Goal: Task Accomplishment & Management: Manage account settings

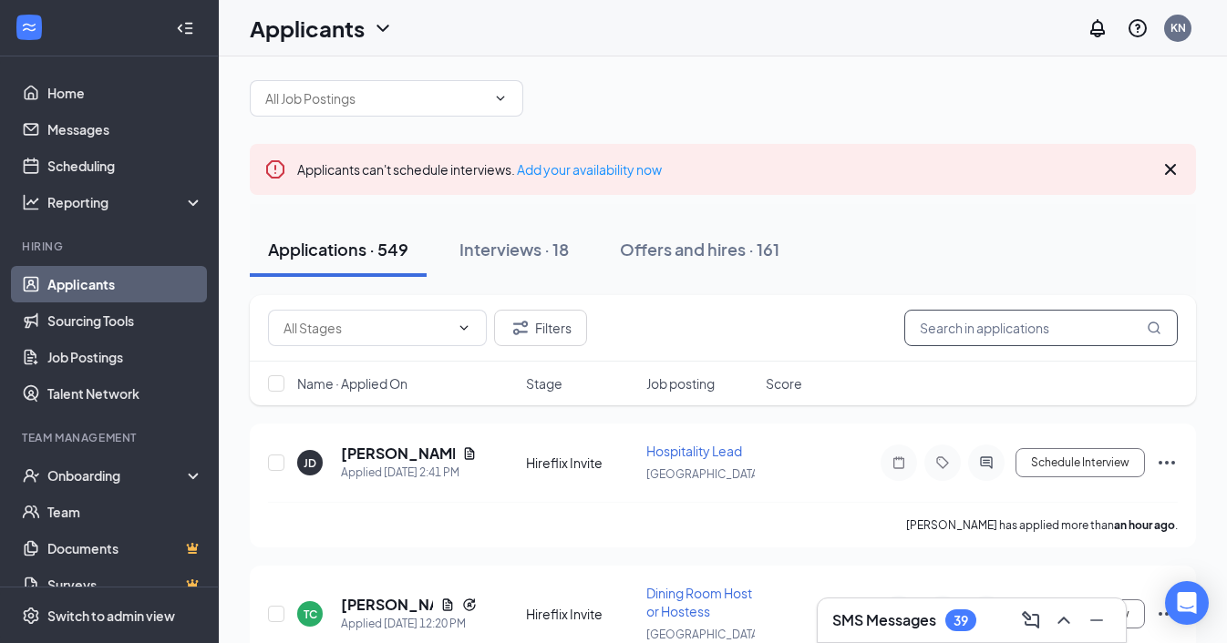
scroll to position [20, 0]
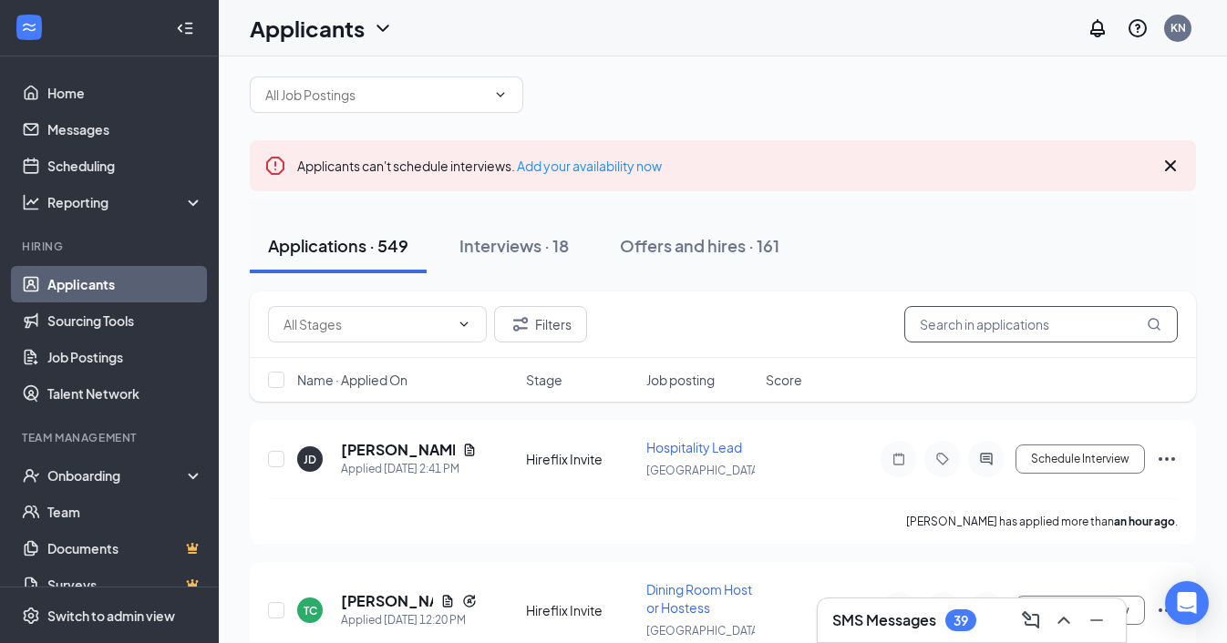
click at [955, 329] on input "text" at bounding box center [1040, 324] width 273 height 36
click at [982, 316] on input "text" at bounding box center [1040, 324] width 273 height 36
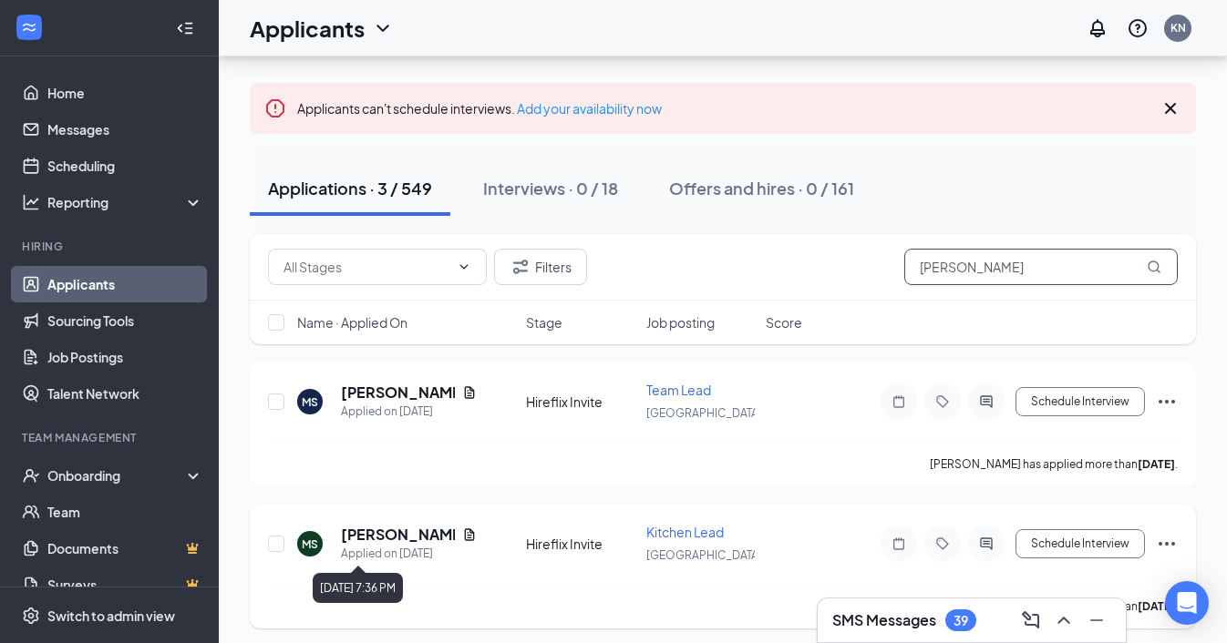
scroll to position [71, 0]
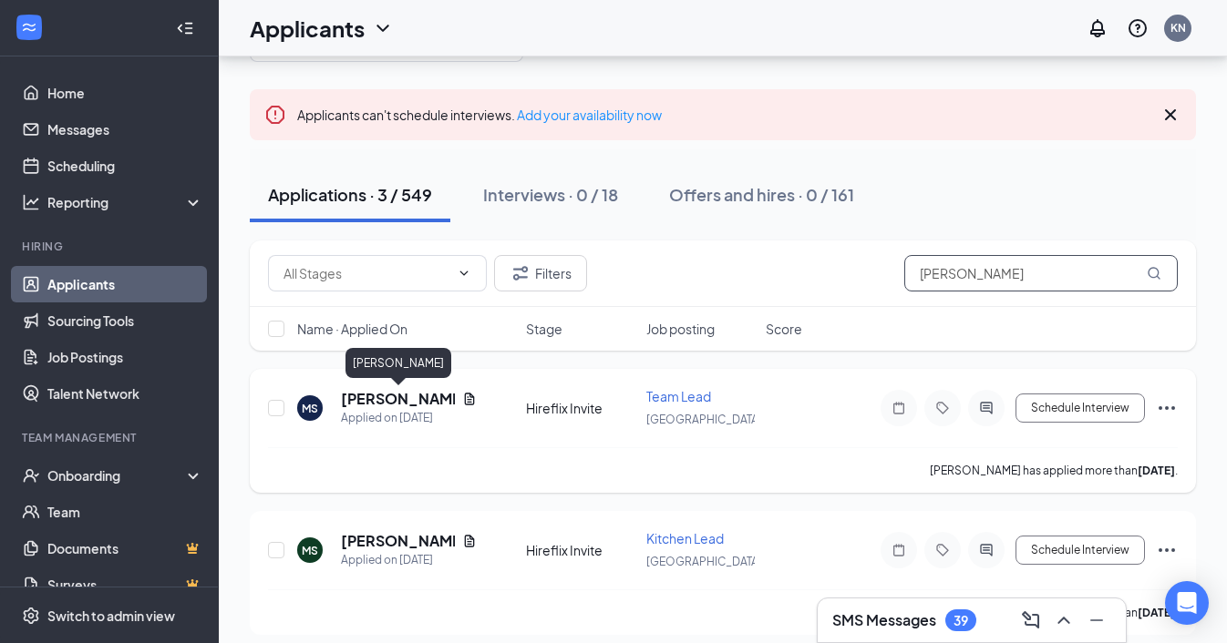
type input "[PERSON_NAME]"
click at [390, 396] on h5 "[PERSON_NAME]" at bounding box center [398, 399] width 114 height 20
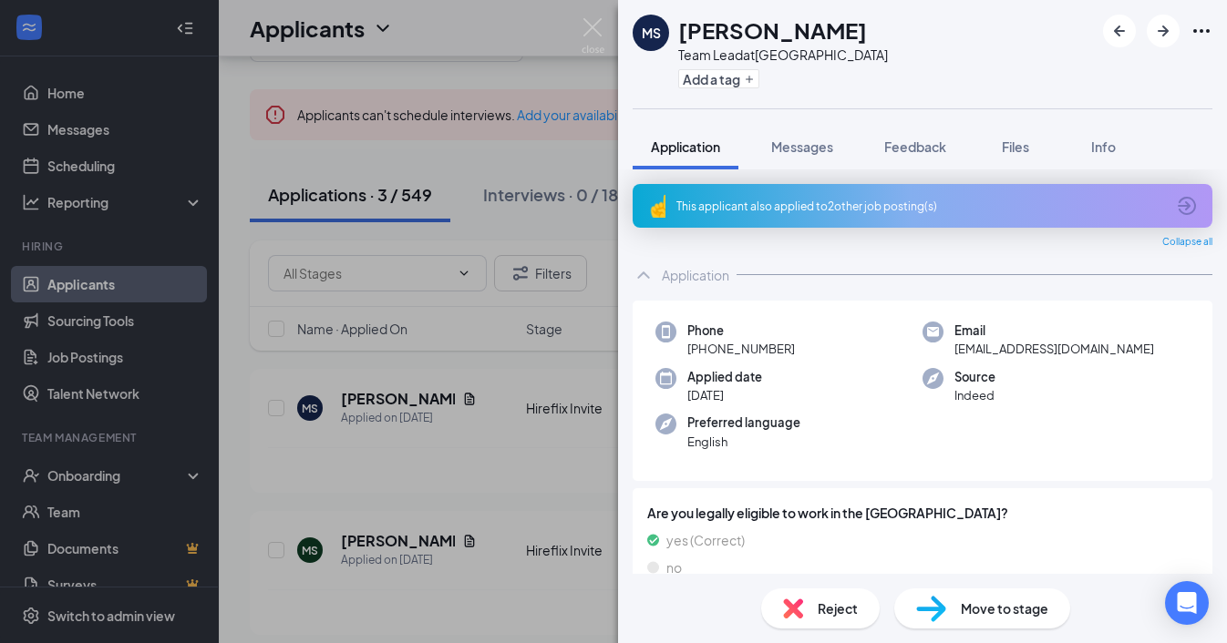
click at [792, 205] on div "This applicant also applied to 2 other job posting(s)" at bounding box center [920, 206] width 488 height 15
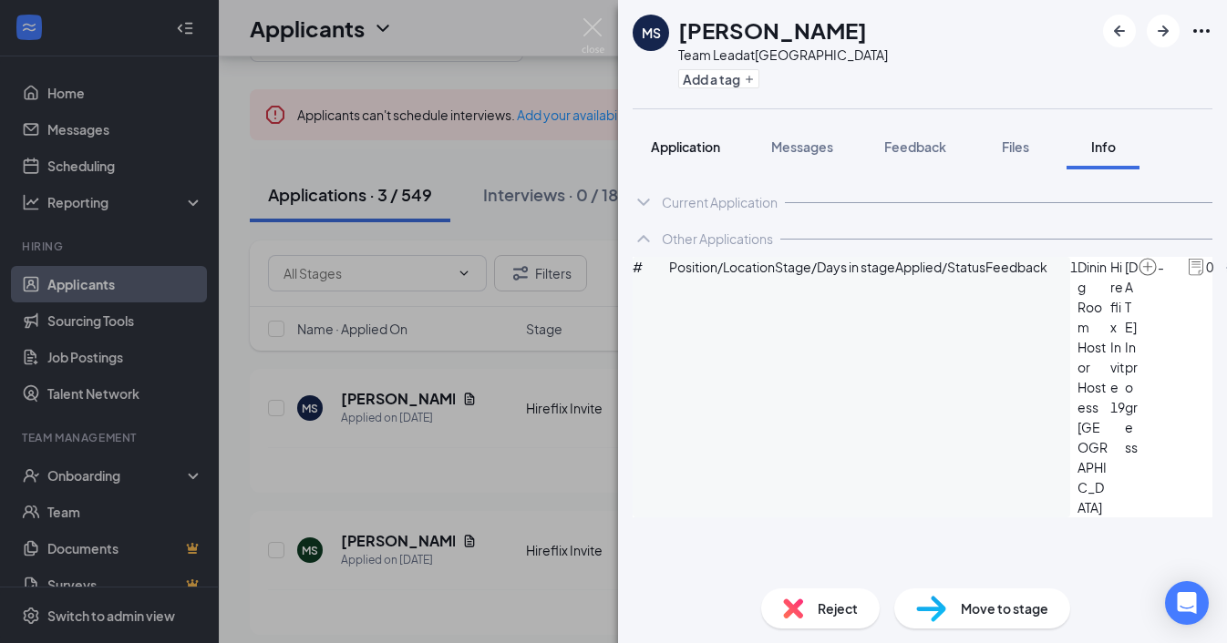
click at [694, 142] on span "Application" at bounding box center [685, 147] width 69 height 16
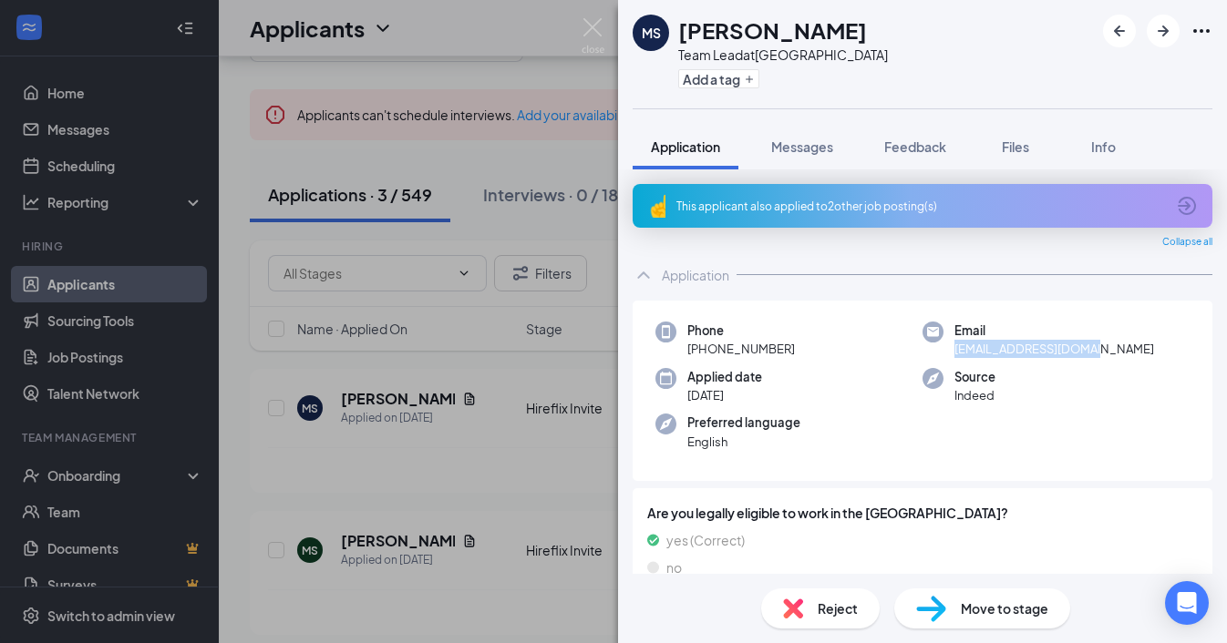
drag, startPoint x: 1098, startPoint y: 351, endPoint x: 954, endPoint y: 348, distance: 144.0
click at [954, 348] on div "Email [EMAIL_ADDRESS][DOMAIN_NAME]" at bounding box center [1055, 340] width 267 height 37
copy span "[EMAIL_ADDRESS][DOMAIN_NAME]"
click at [1105, 369] on div "Source Indeed" at bounding box center [1055, 386] width 267 height 37
click at [811, 140] on span "Messages" at bounding box center [802, 147] width 62 height 16
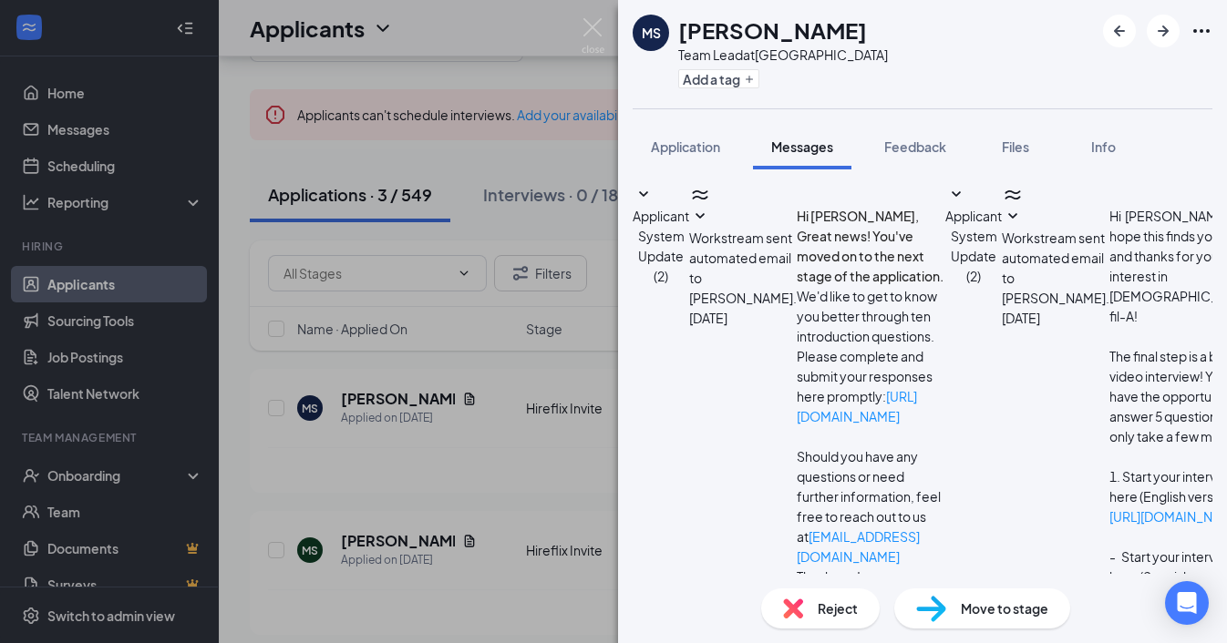
scroll to position [384, 0]
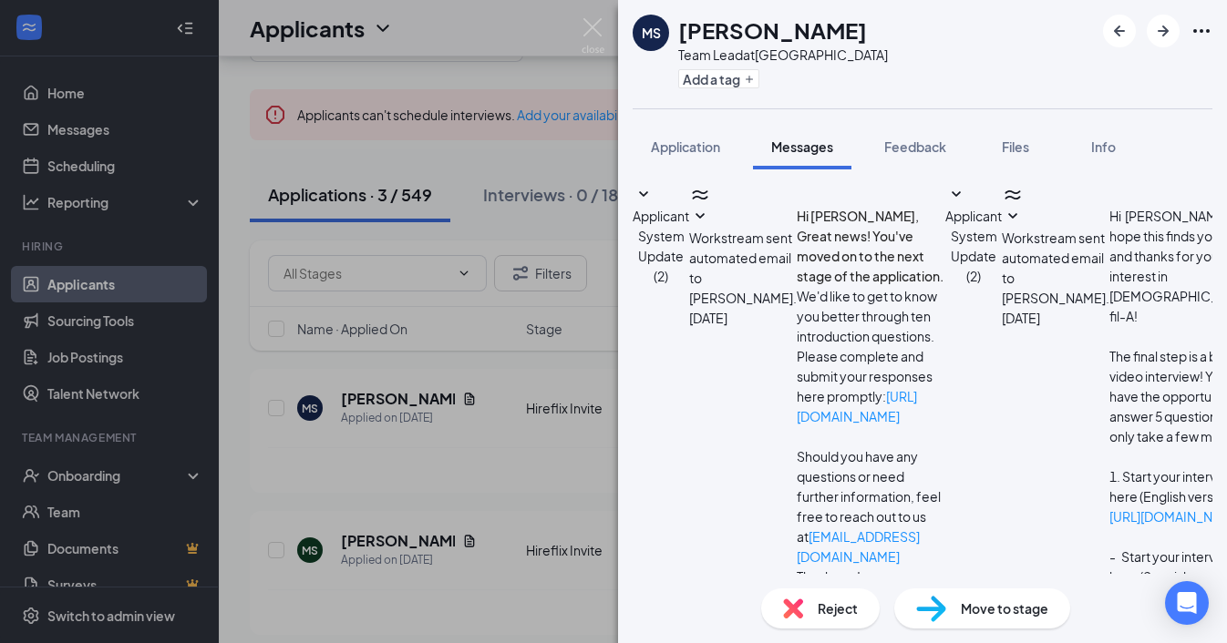
click at [835, 607] on span "Reject" at bounding box center [837, 609] width 40 height 20
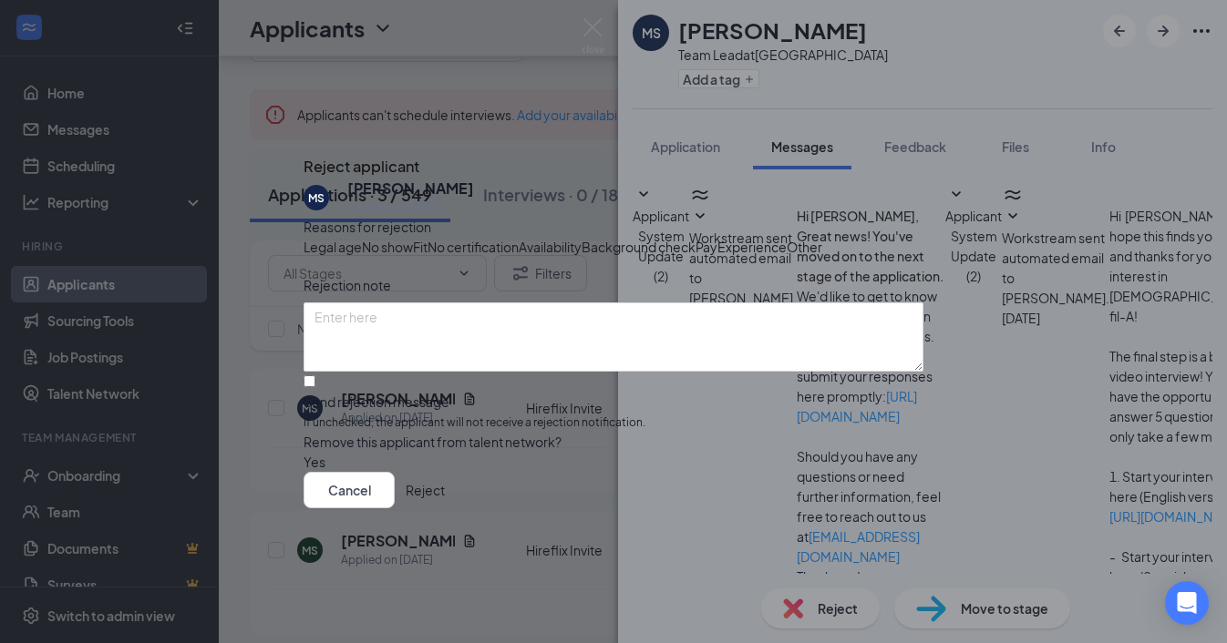
scroll to position [31, 0]
click at [464, 327] on textarea at bounding box center [613, 337] width 620 height 69
type textarea "No culture fit"
click at [315, 387] on input "Send rejection message If unchecked, the applicant will not receive a rejection…" at bounding box center [309, 381] width 12 height 12
checkbox input "true"
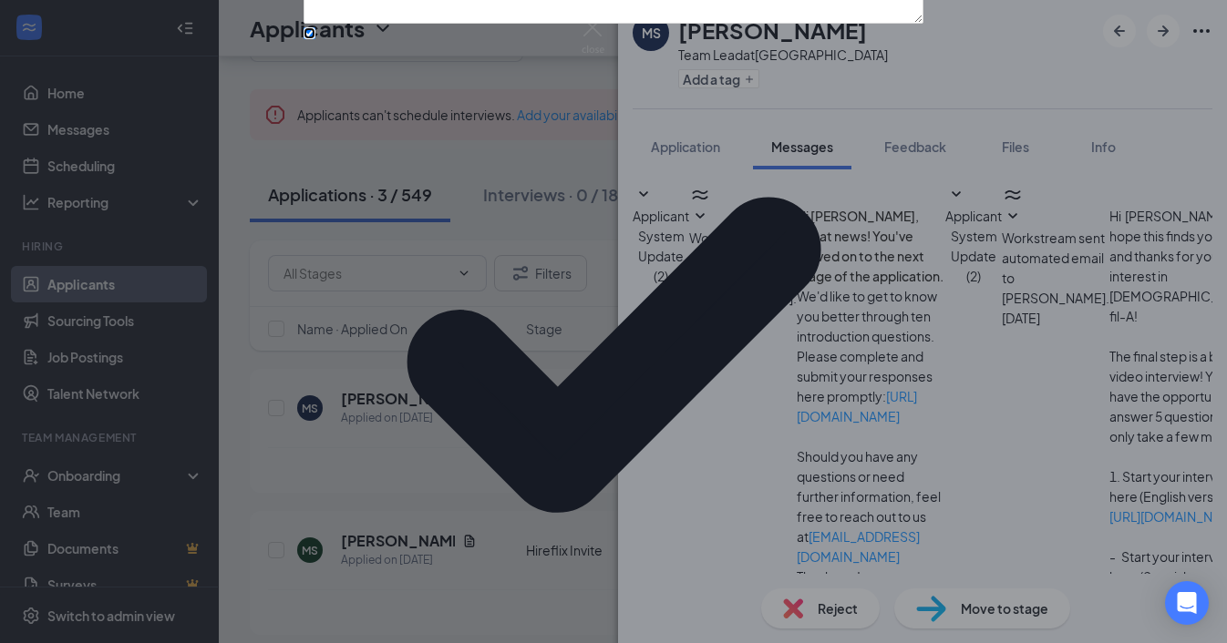
scroll to position [133, 0]
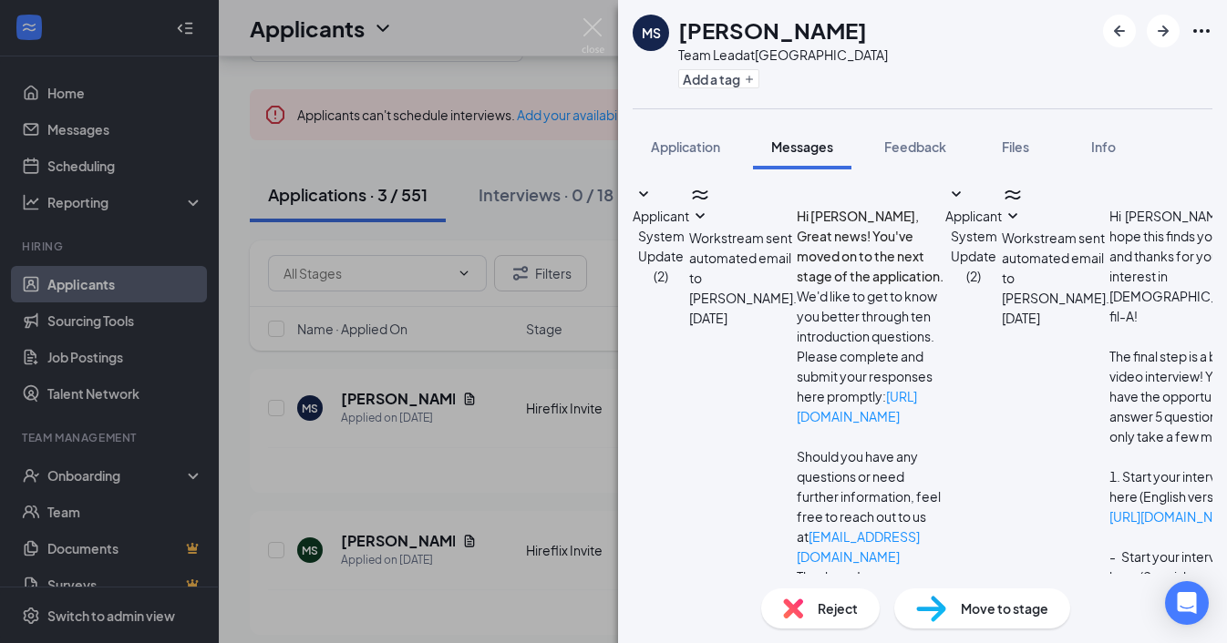
scroll to position [523, 0]
click at [698, 151] on span "Application" at bounding box center [685, 147] width 69 height 16
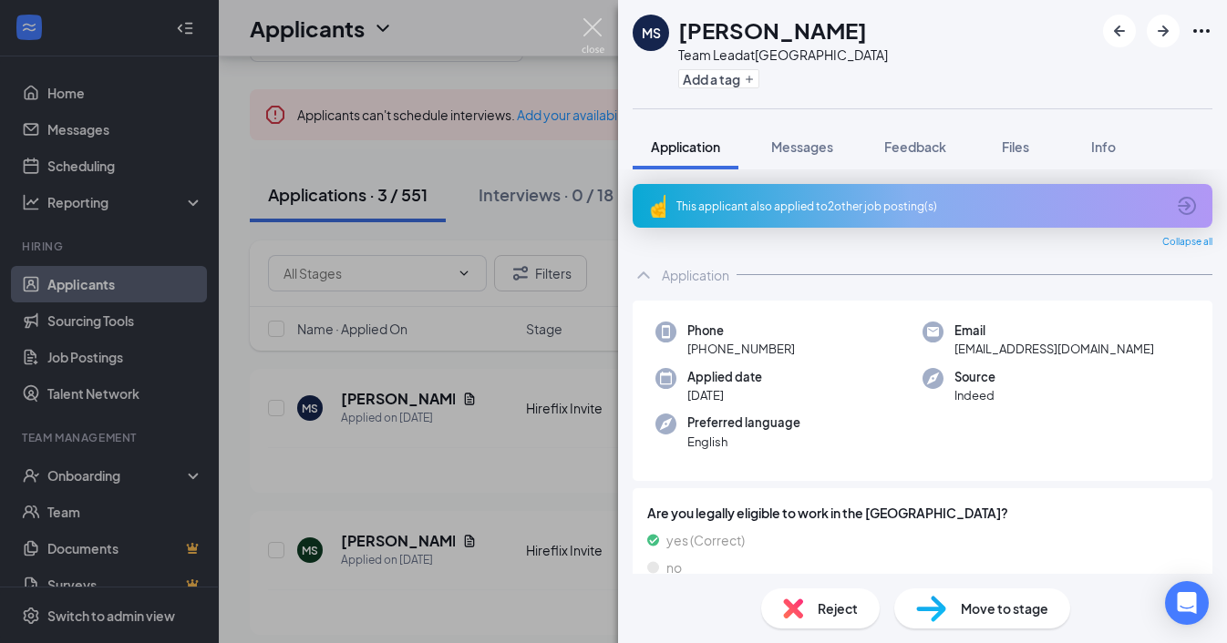
click at [590, 25] on img at bounding box center [592, 36] width 23 height 36
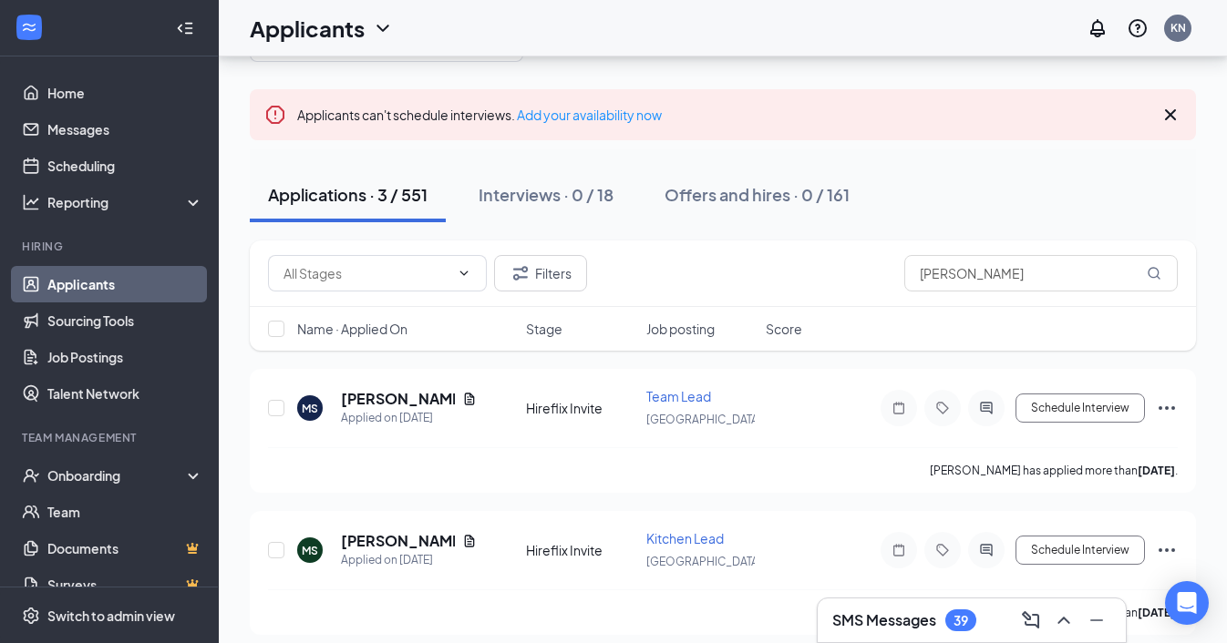
click at [110, 290] on link "Applicants" at bounding box center [125, 284] width 156 height 36
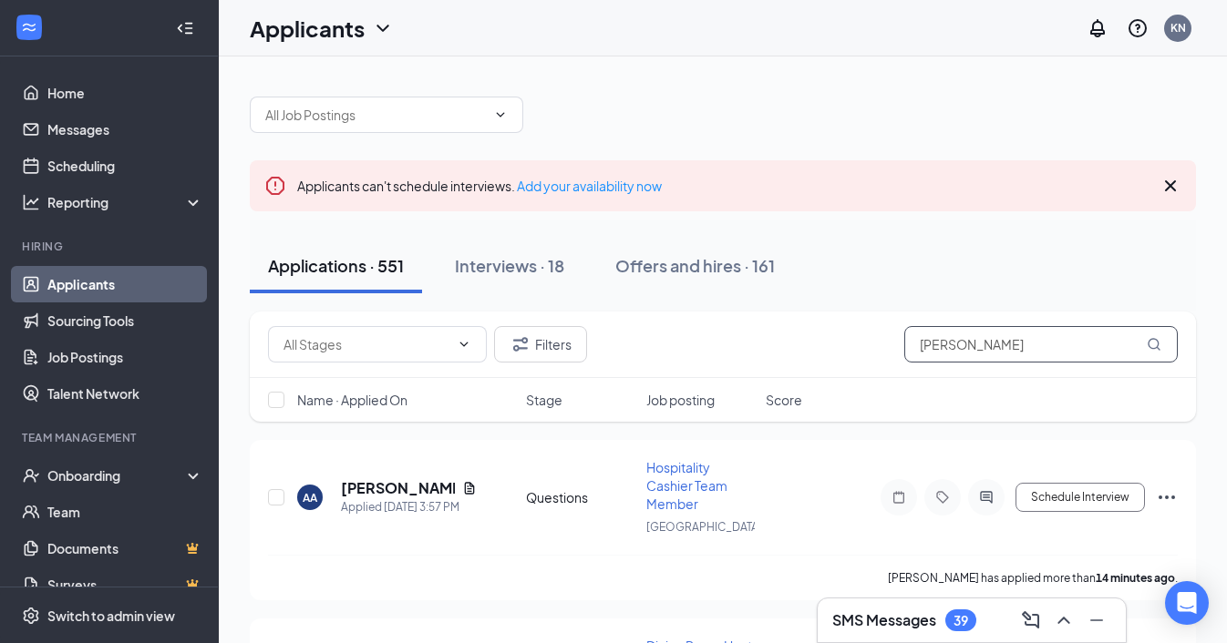
drag, startPoint x: 1007, startPoint y: 350, endPoint x: 851, endPoint y: 347, distance: 155.9
click at [851, 347] on div "Filters Milo Stu" at bounding box center [722, 344] width 909 height 36
paste input "[EMAIL_ADDRESS][DOMAIN_NAME]"
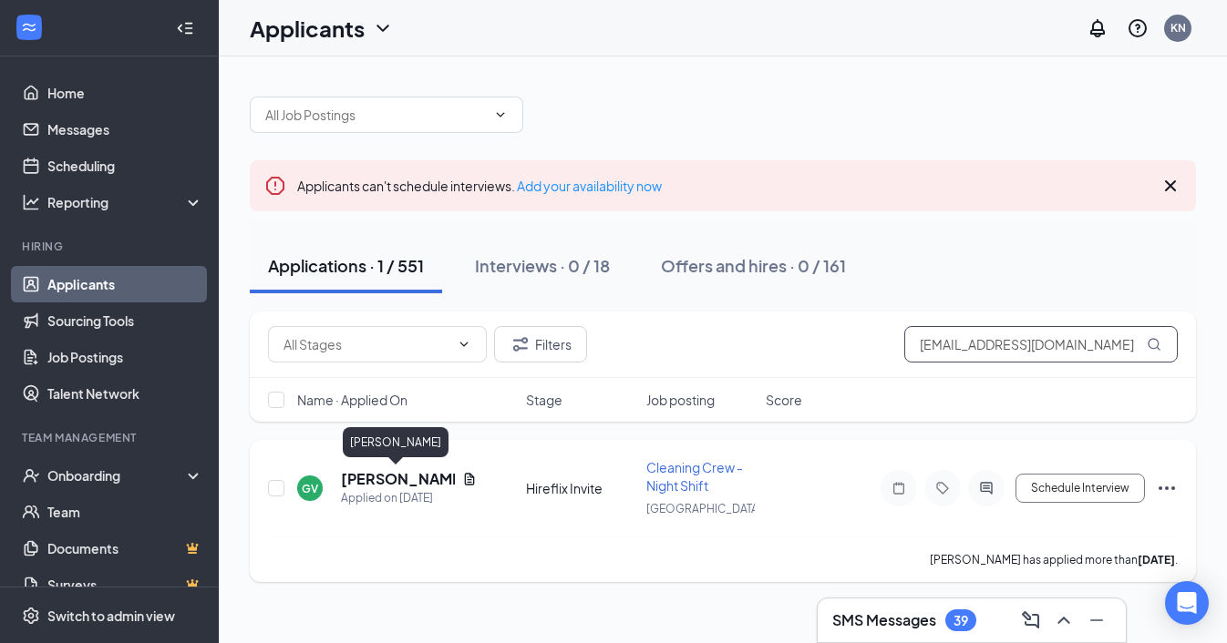
type input "[EMAIL_ADDRESS][DOMAIN_NAME]"
click at [352, 479] on h5 "[PERSON_NAME]" at bounding box center [398, 479] width 114 height 20
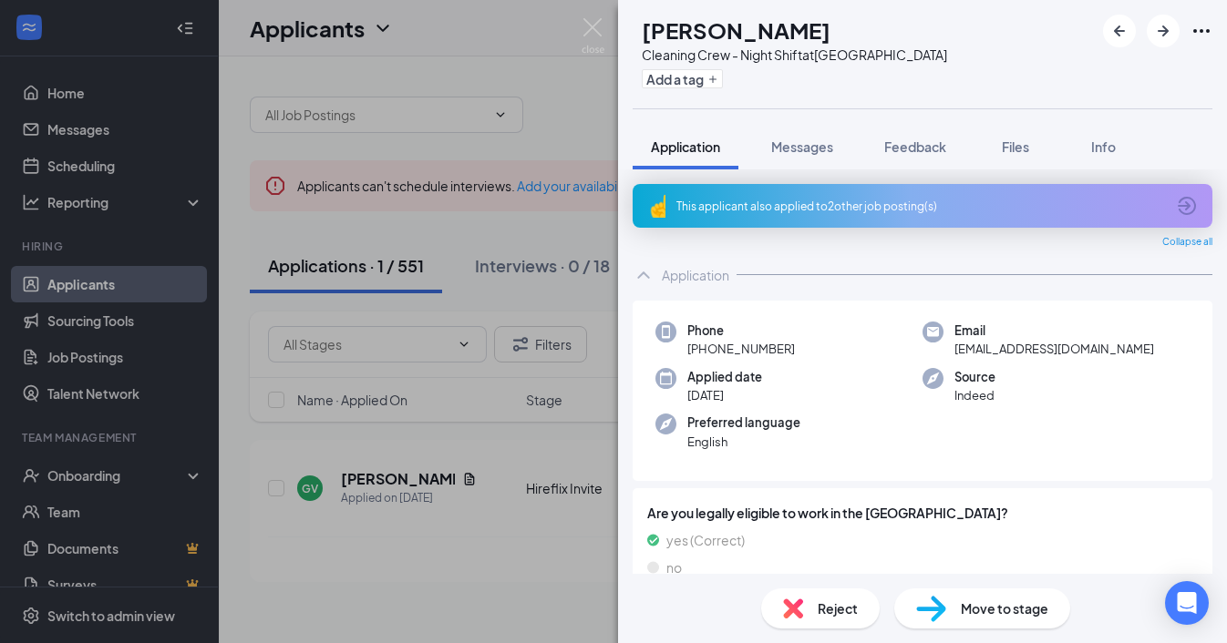
click at [792, 215] on div "This applicant also applied to 2 other job posting(s)" at bounding box center [922, 206] width 580 height 44
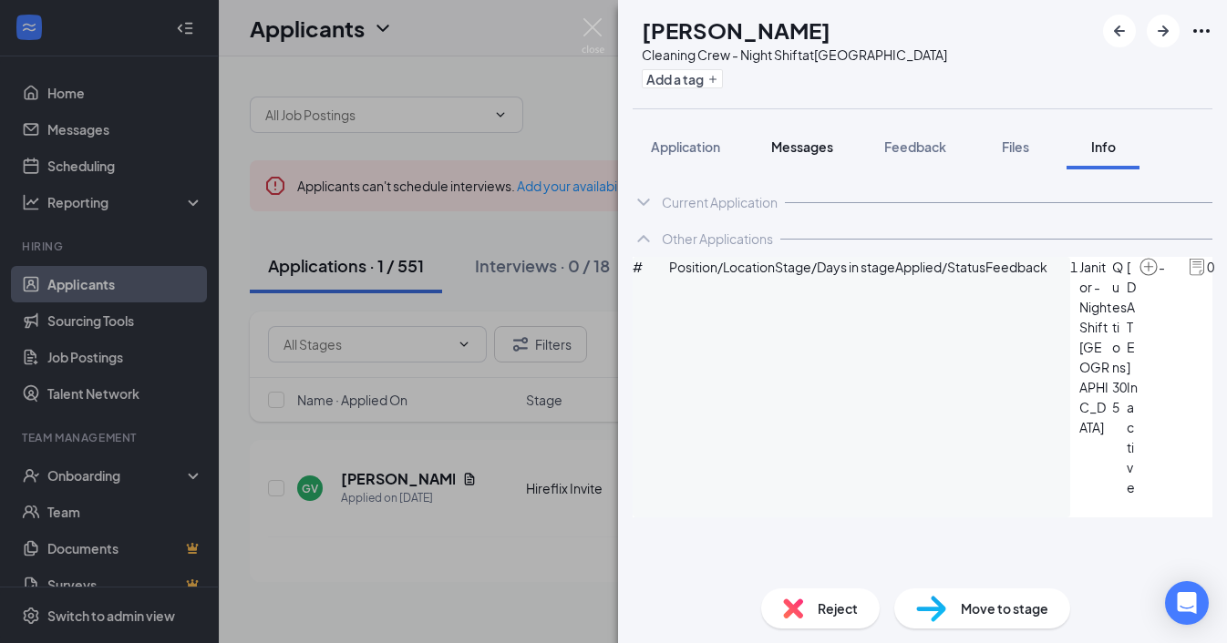
click at [815, 147] on span "Messages" at bounding box center [802, 147] width 62 height 16
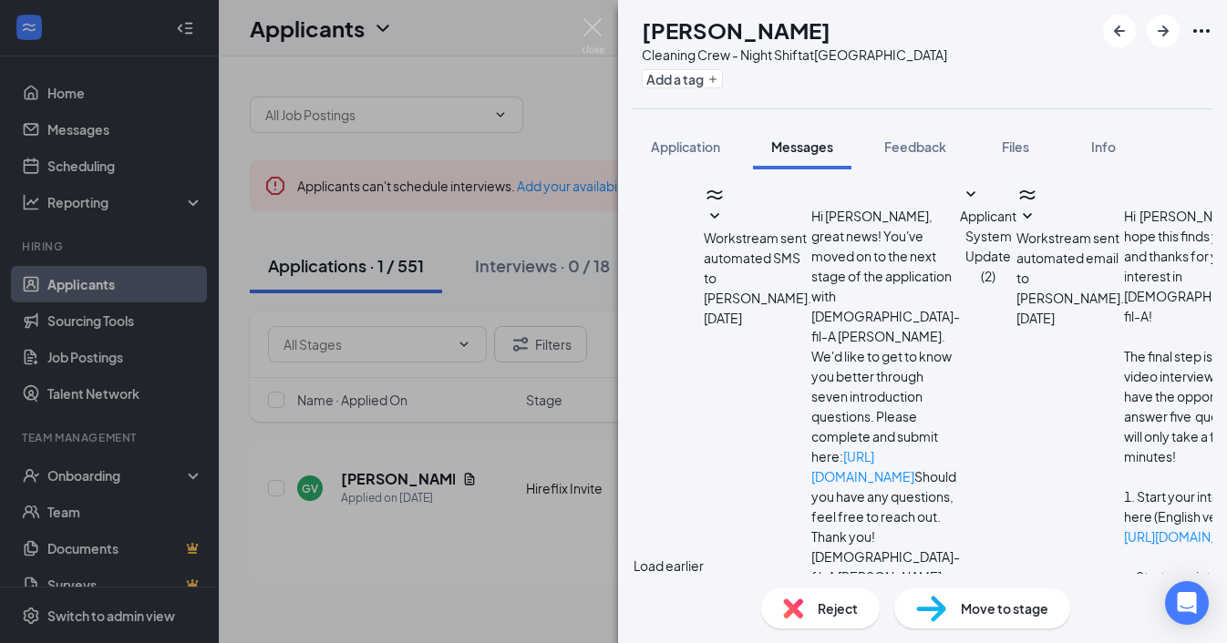
scroll to position [560, 0]
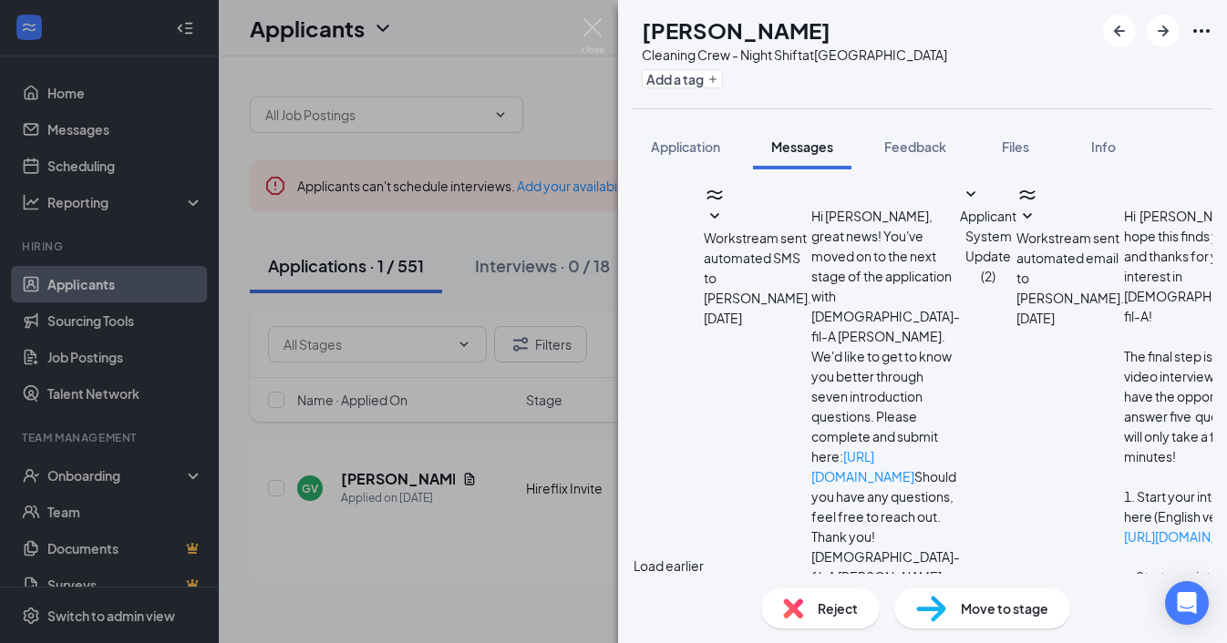
click at [575, 44] on div "GV [PERSON_NAME] Cleaning Crew - Night Shift at [GEOGRAPHIC_DATA] Add a tag App…" at bounding box center [613, 321] width 1227 height 643
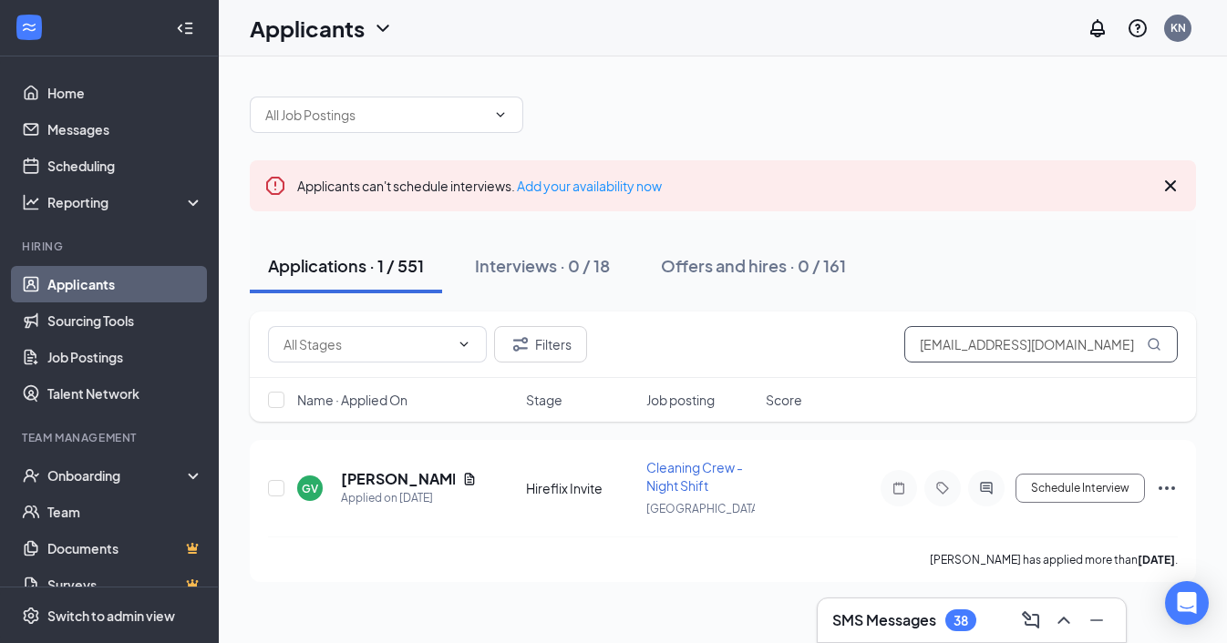
drag, startPoint x: 1104, startPoint y: 342, endPoint x: 734, endPoint y: 324, distance: 370.4
click at [734, 324] on div "Filters [EMAIL_ADDRESS][DOMAIN_NAME]" at bounding box center [723, 345] width 946 height 67
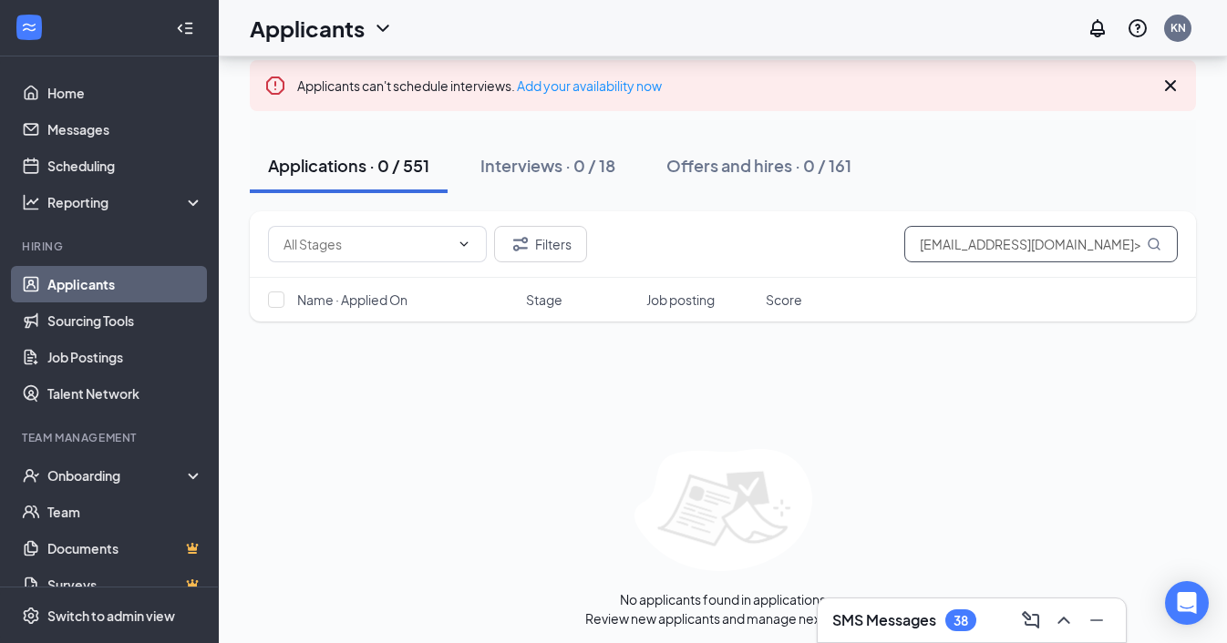
scroll to position [105, 0]
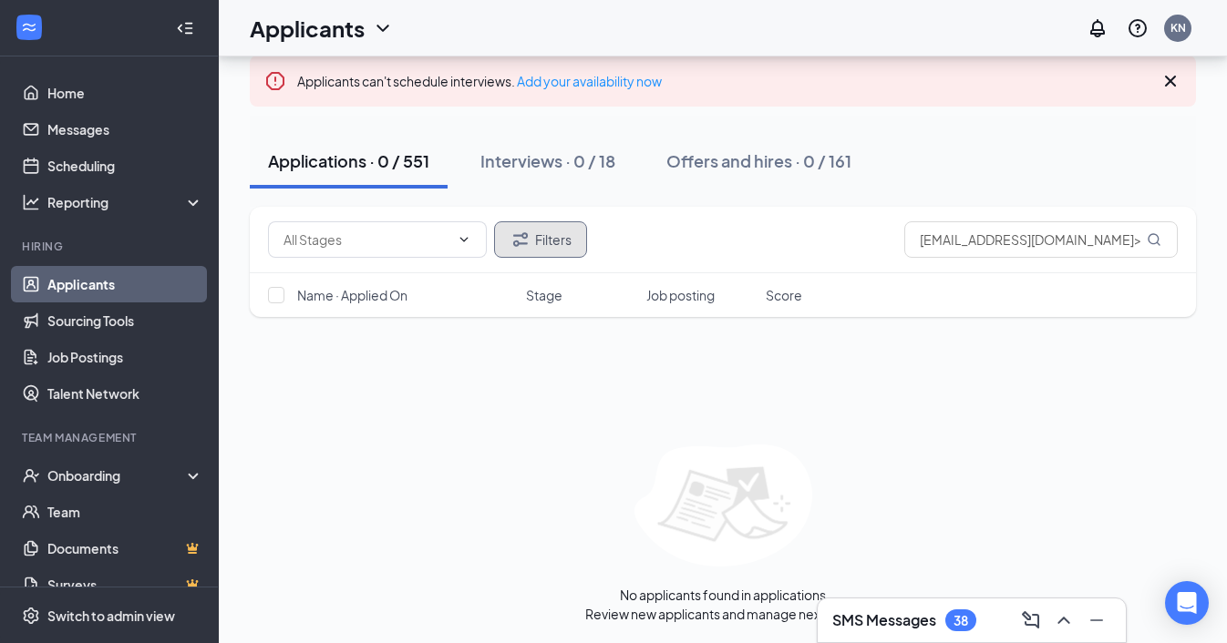
click at [532, 237] on button "Filters" at bounding box center [540, 239] width 93 height 36
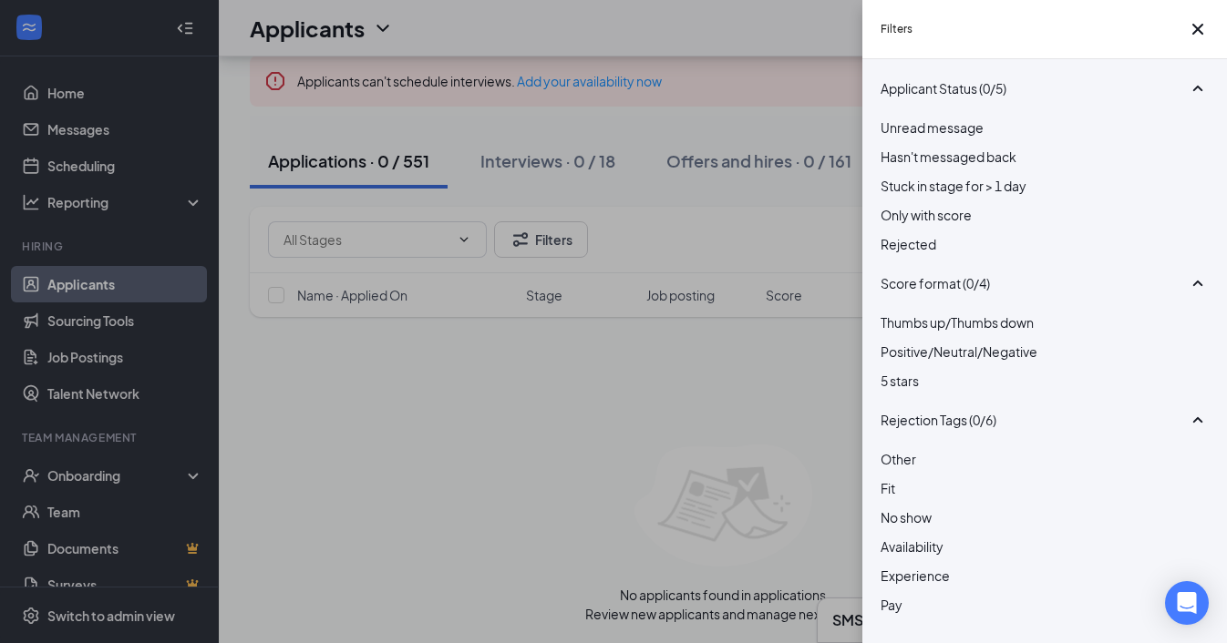
click at [887, 234] on div at bounding box center [1044, 234] width 328 height 0
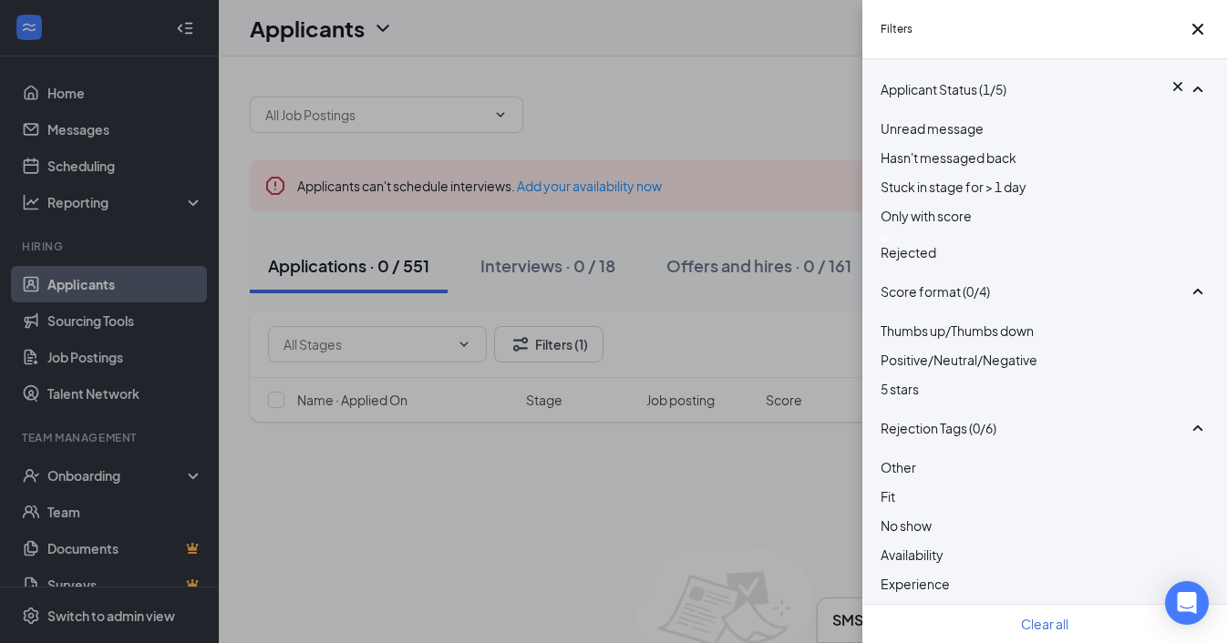
click at [887, 242] on img at bounding box center [884, 238] width 9 height 7
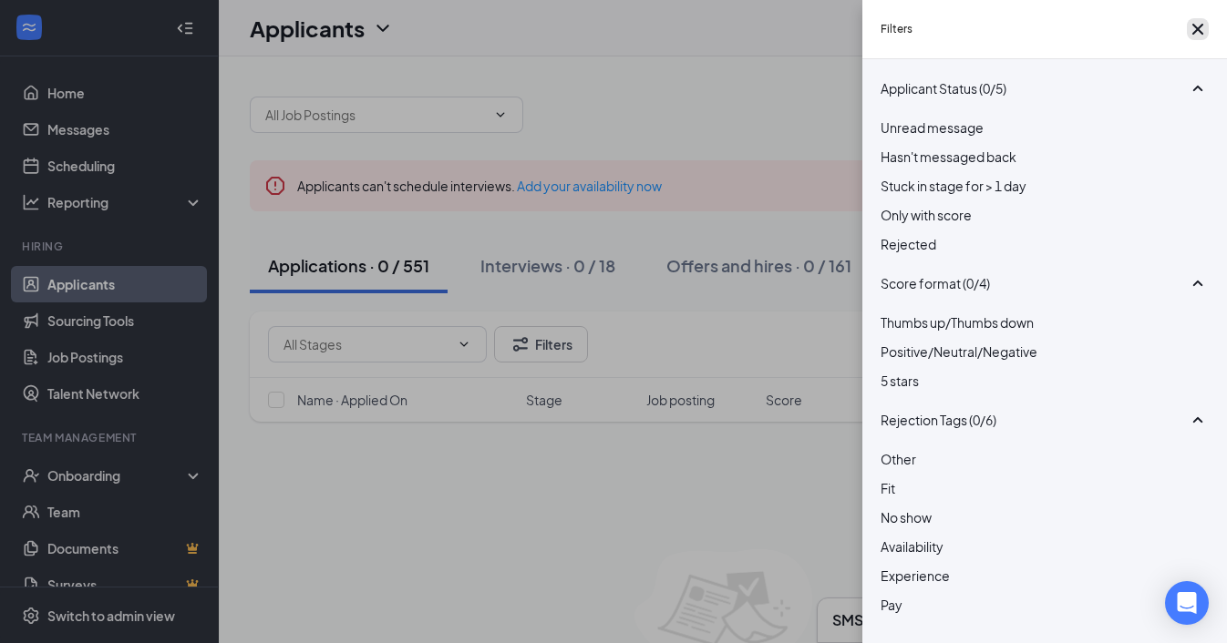
click at [1189, 40] on icon "Cross" at bounding box center [1198, 29] width 22 height 22
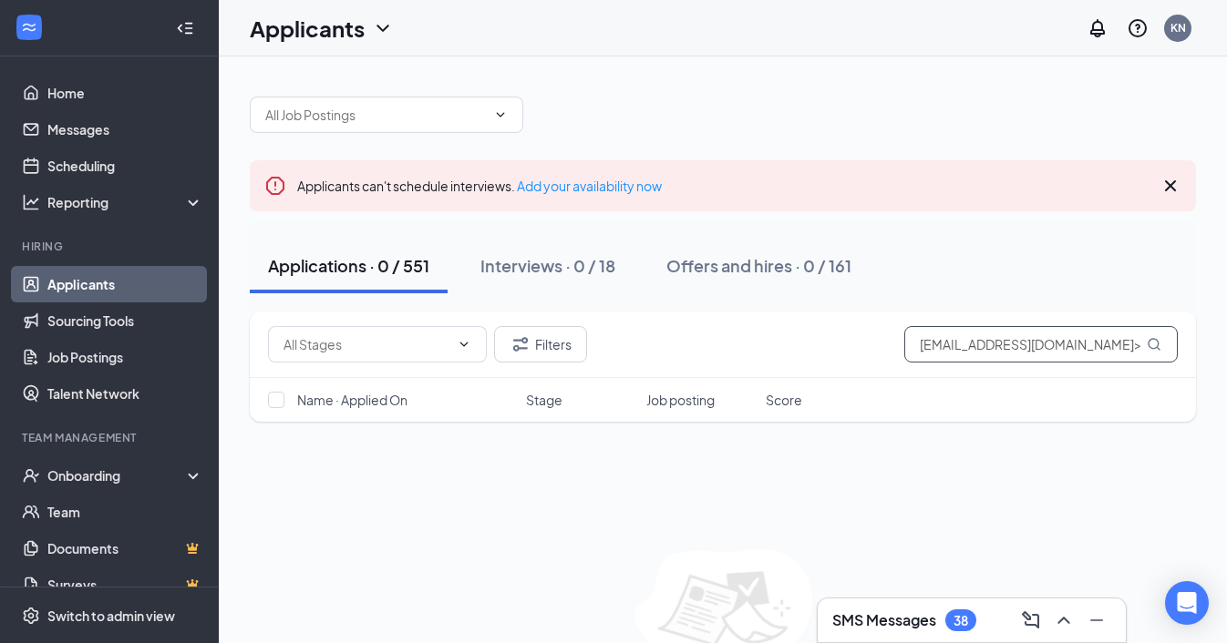
click at [1070, 347] on input "[EMAIL_ADDRESS][DOMAIN_NAME]>" at bounding box center [1040, 344] width 273 height 36
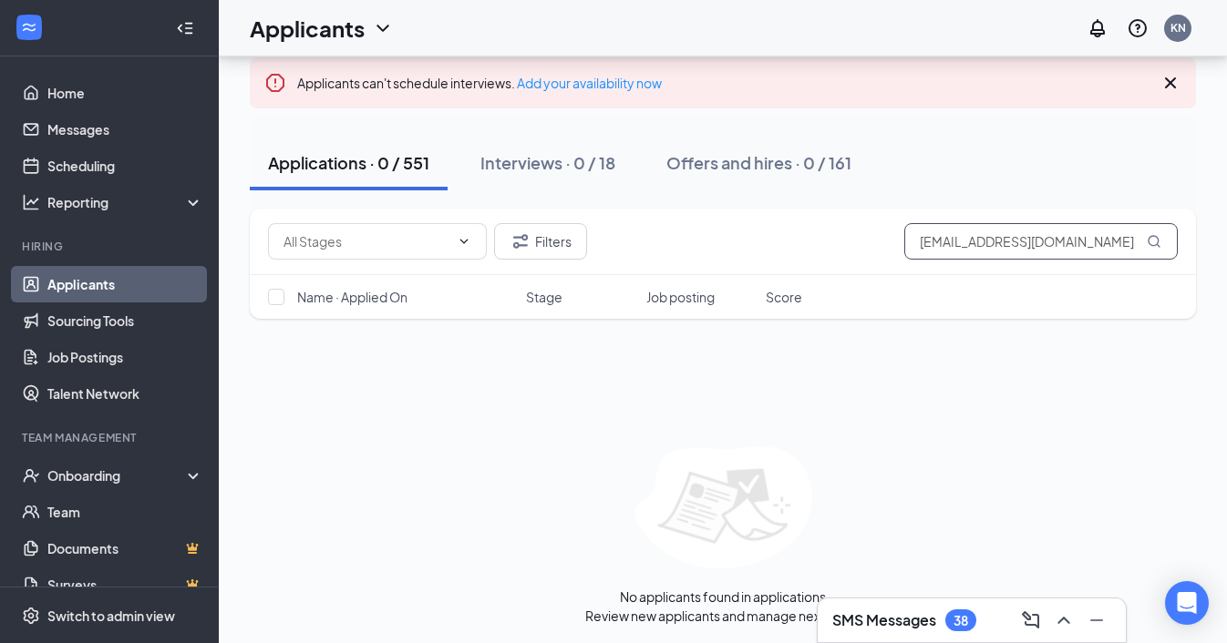
scroll to position [105, 0]
type input "[EMAIL_ADDRESS][DOMAIN_NAME]"
click at [541, 248] on button "Filters" at bounding box center [540, 239] width 93 height 36
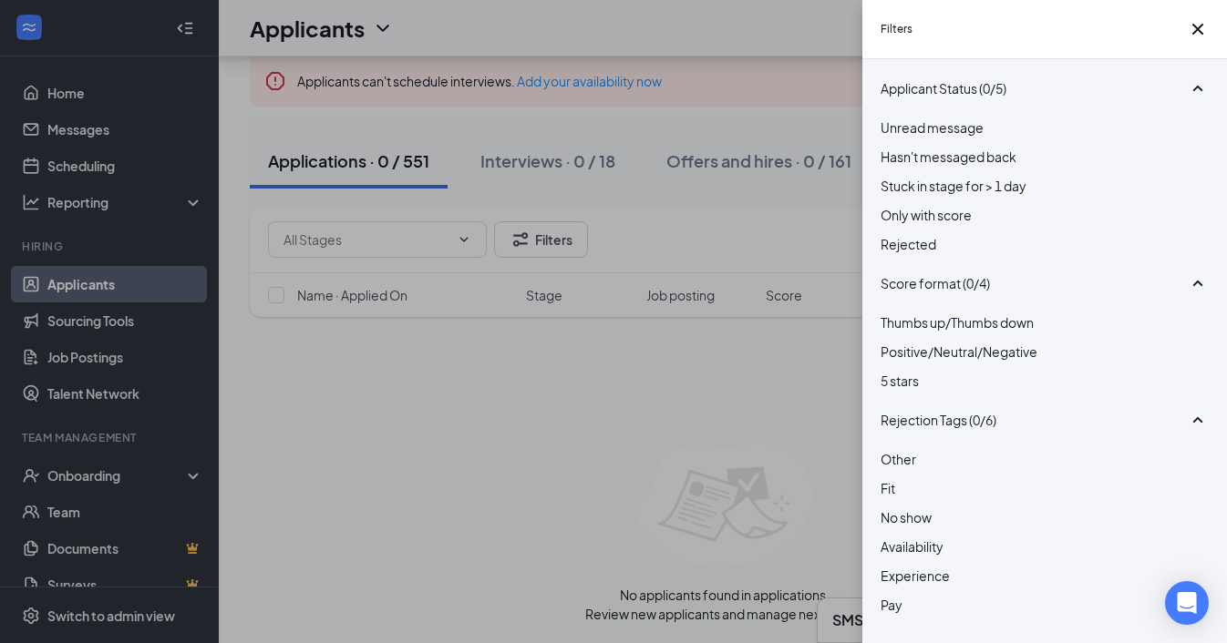
click at [894, 234] on div at bounding box center [1044, 234] width 328 height 0
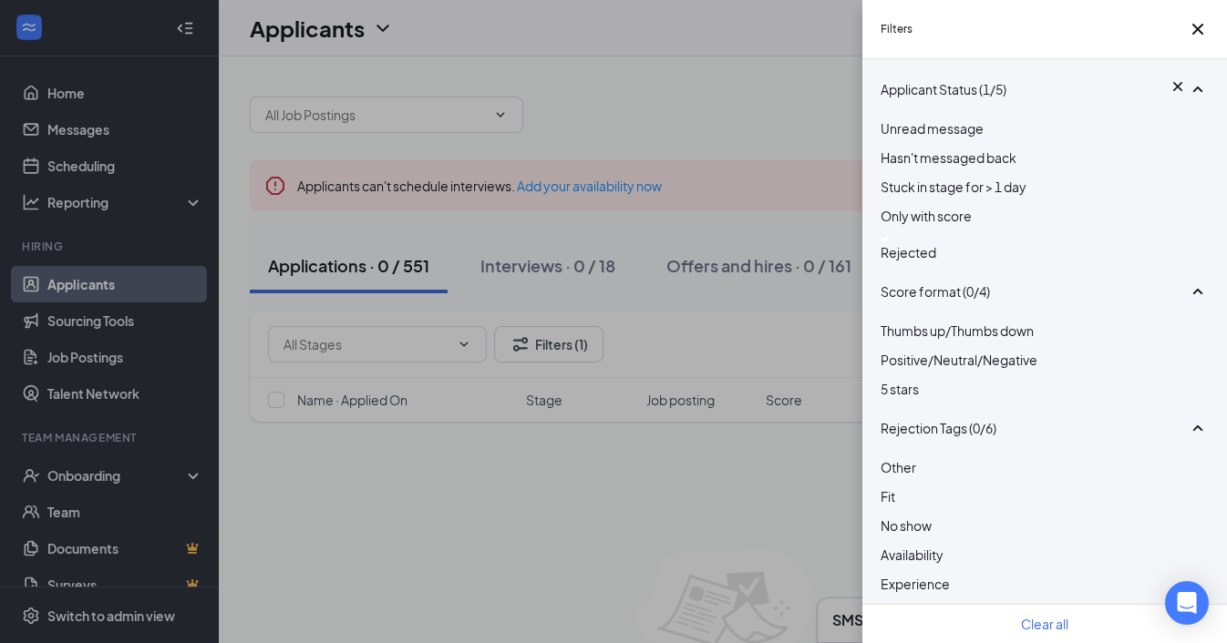
click at [894, 242] on div at bounding box center [1044, 238] width 328 height 7
